Goal: Information Seeking & Learning: Check status

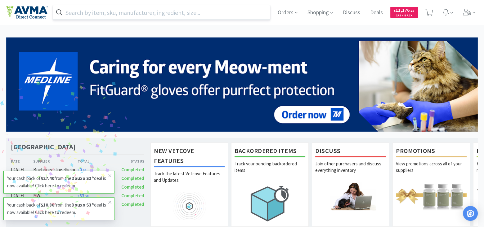
click at [211, 10] on input "text" at bounding box center [161, 12] width 217 height 14
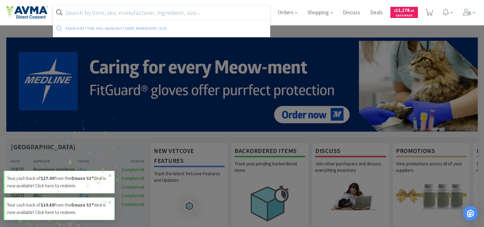
click at [204, 14] on input "text" at bounding box center [161, 12] width 217 height 14
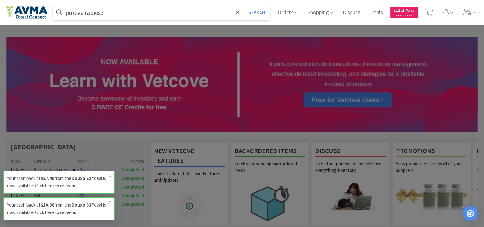
type input "pureva rabies3"
click at [244, 5] on button "Search" at bounding box center [257, 12] width 26 height 14
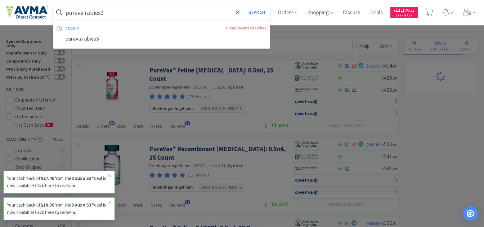
select select "1"
click at [151, 16] on input "pureva rabies3" at bounding box center [161, 12] width 217 height 14
click at [85, 13] on input "pureva rabies3" at bounding box center [161, 12] width 217 height 14
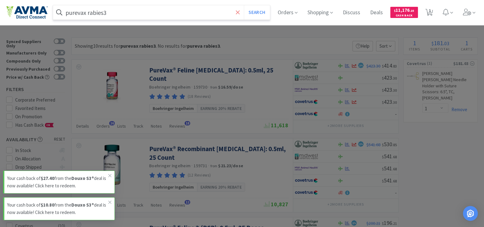
type input "purevax rabies3"
click at [238, 14] on icon at bounding box center [238, 12] width 4 height 6
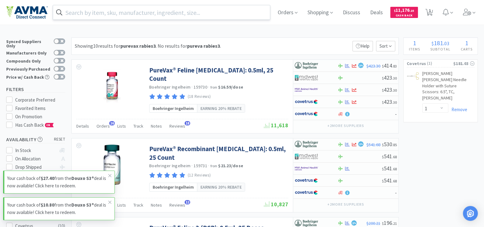
click at [278, 78] on div at bounding box center [242, 113] width 484 height 227
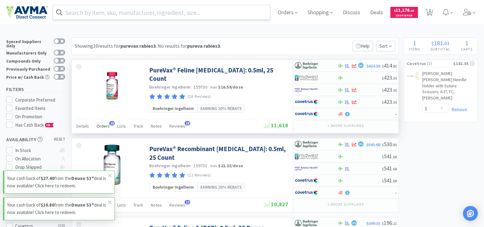
click at [102, 124] on span "Orders" at bounding box center [103, 127] width 13 height 6
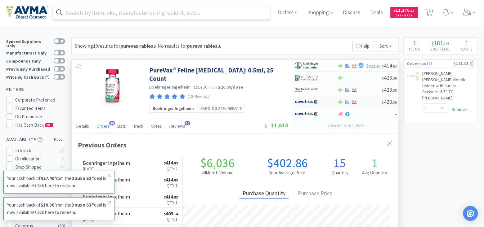
scroll to position [166, 327]
click at [68, 182] on p "Your cash back of $27.40 from the Douxo S3® deal is now available! Click here t…" at bounding box center [57, 182] width 101 height 15
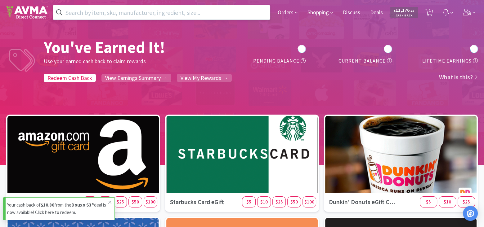
click at [74, 216] on p "Your cash back of $10.80 from the Douxo S3® deal is now available! Click here t…" at bounding box center [57, 209] width 101 height 15
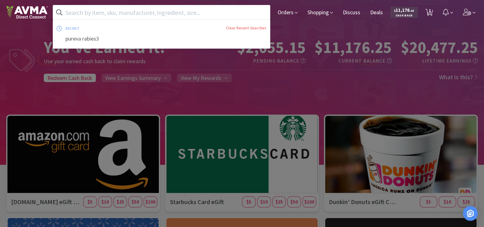
click at [266, 13] on input "text" at bounding box center [161, 12] width 217 height 14
click at [299, 11] on div "Orders Shopping Discuss Discuss Deals Deals $ 11,176 . 25 Cash Back 1 1" at bounding box center [375, 12] width 205 height 25
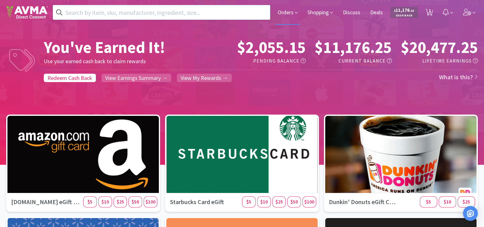
click at [281, 12] on span "Orders" at bounding box center [287, 12] width 25 height 25
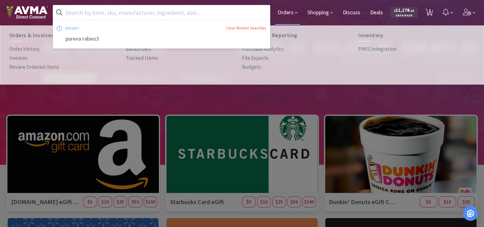
click at [145, 16] on input "text" at bounding box center [161, 12] width 217 height 14
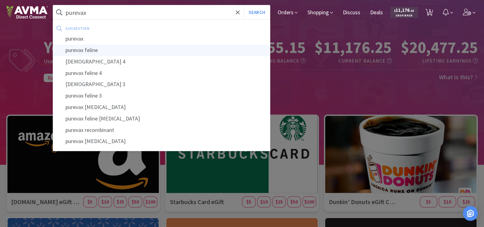
click at [110, 48] on div "purevax feline" at bounding box center [161, 50] width 217 height 11
type input "purevax feline"
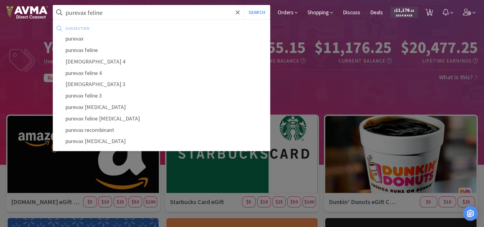
select select "1"
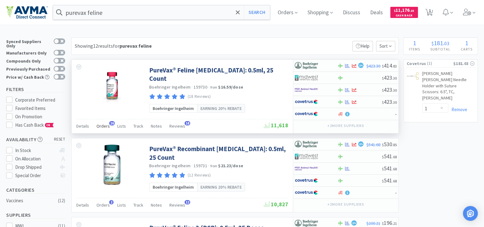
click at [103, 124] on span "Orders" at bounding box center [103, 127] width 13 height 6
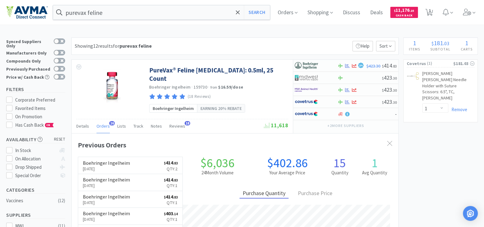
scroll to position [166, 327]
click at [150, 164] on link "Boehringer Ingelheim [DATE] $ 414 . 83 Qty: 2" at bounding box center [130, 165] width 104 height 17
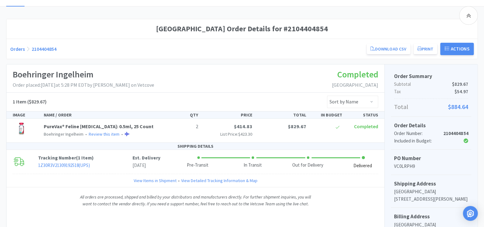
scroll to position [93, 0]
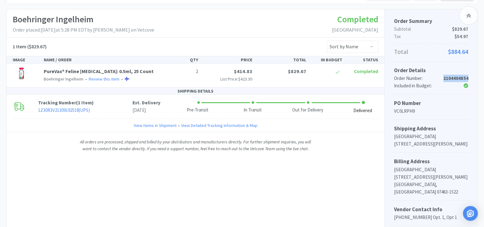
drag, startPoint x: 470, startPoint y: 78, endPoint x: 423, endPoint y: 78, distance: 46.2
click at [423, 78] on div "Order Details Order Number: 2104404854 Included in Budget:" at bounding box center [431, 78] width 80 height 33
copy div "2104404854"
